Goal: Find specific page/section

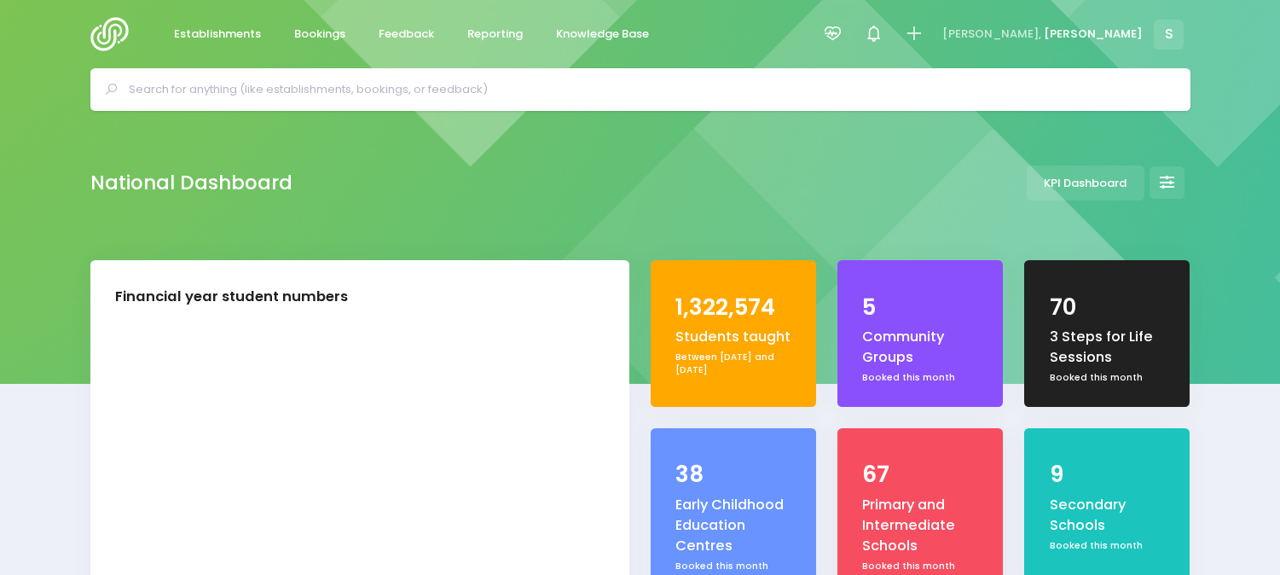
select select "5"
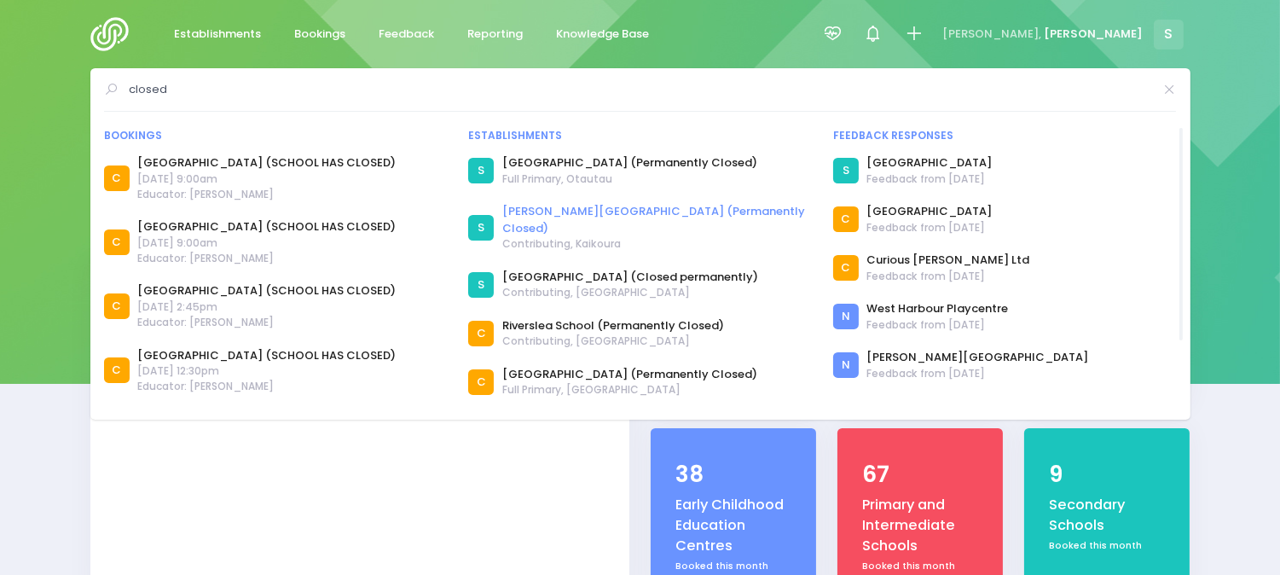
type input "closed"
click at [534, 214] on link "[PERSON_NAME][GEOGRAPHIC_DATA] (Permanently Closed)" at bounding box center [657, 219] width 310 height 33
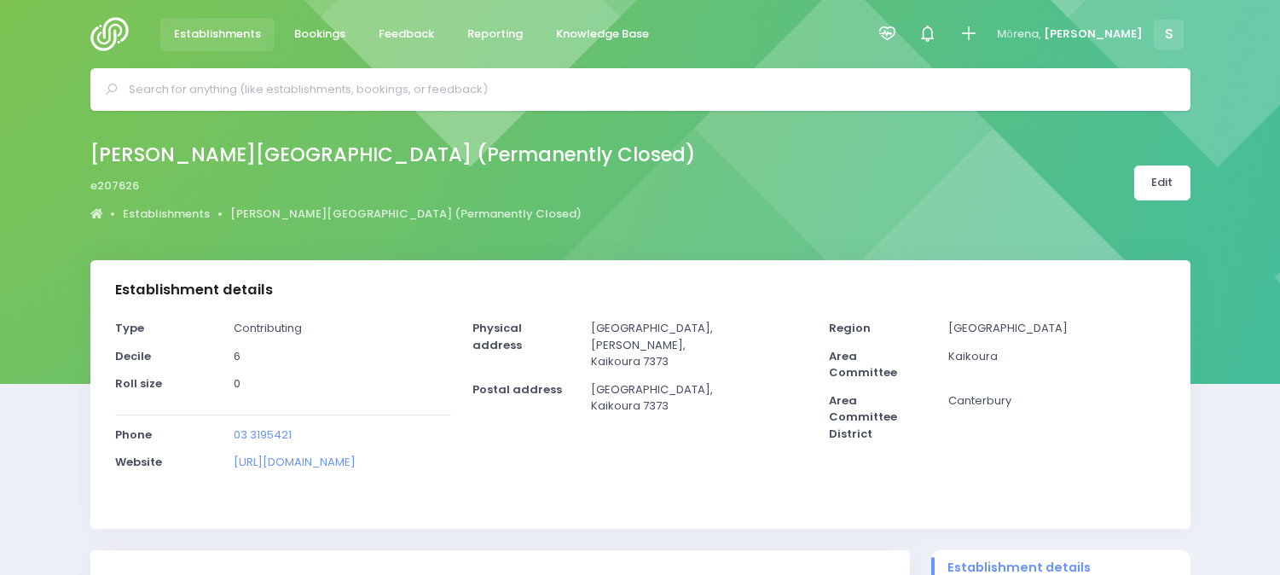
select select "5"
drag, startPoint x: 83, startPoint y: 145, endPoint x: 531, endPoint y: 166, distance: 449.2
click at [531, 166] on div "[PERSON_NAME][GEOGRAPHIC_DATA] (Permanently Closed) e207626 Establishments [PER…" at bounding box center [640, 183] width 1143 height 90
copy div "[PERSON_NAME][GEOGRAPHIC_DATA] (Permanently Closed) e207626"
